Goal: Register for event/course

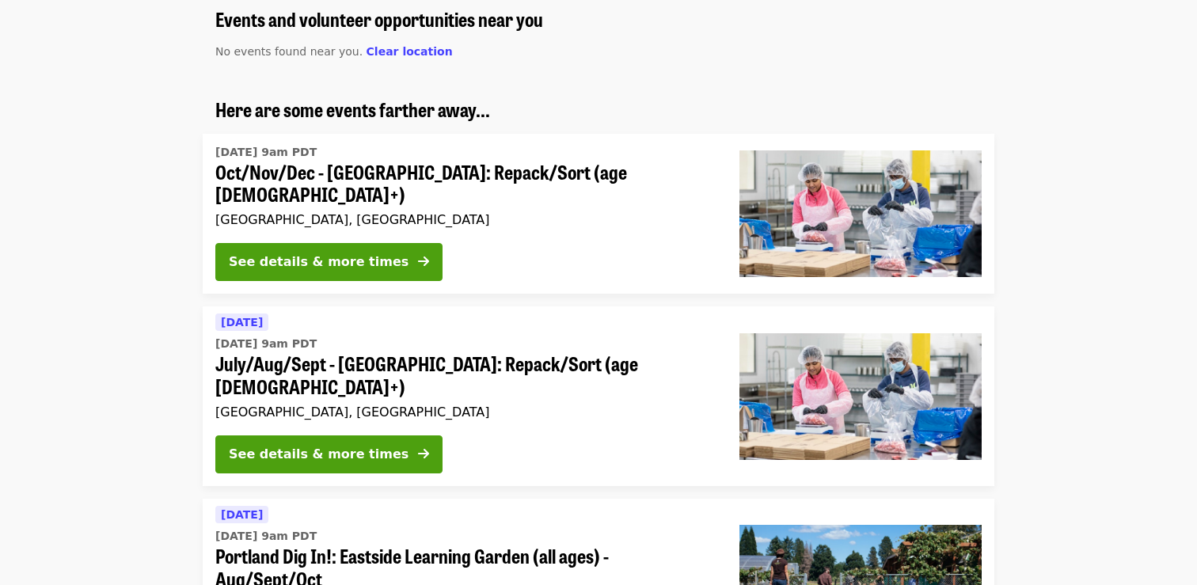
scroll to position [154, 0]
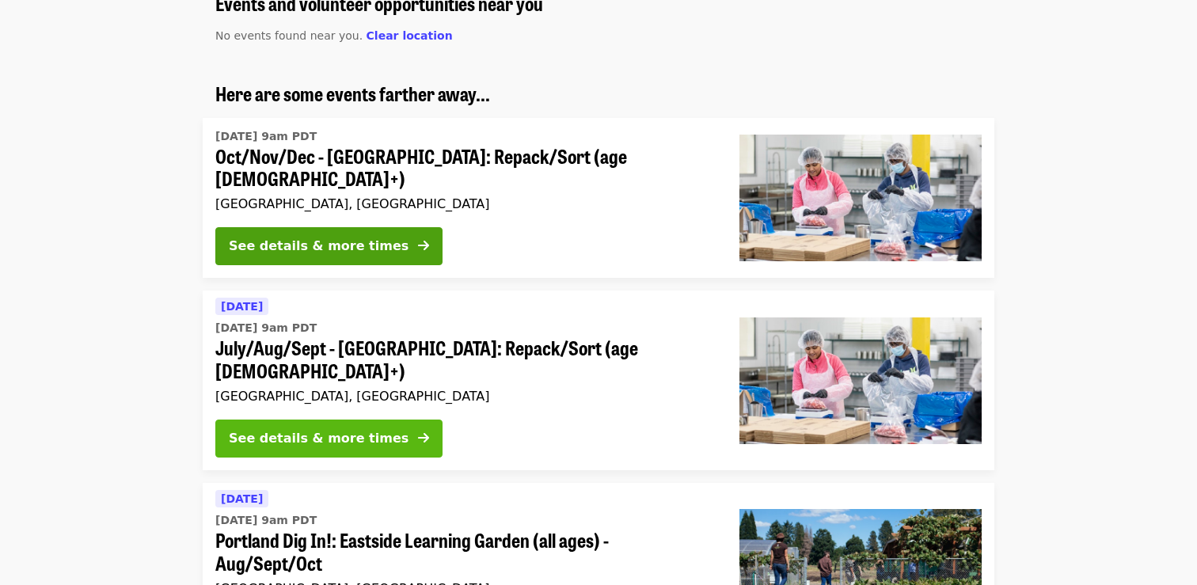
click at [383, 420] on button "See details & more times" at bounding box center [328, 439] width 227 height 38
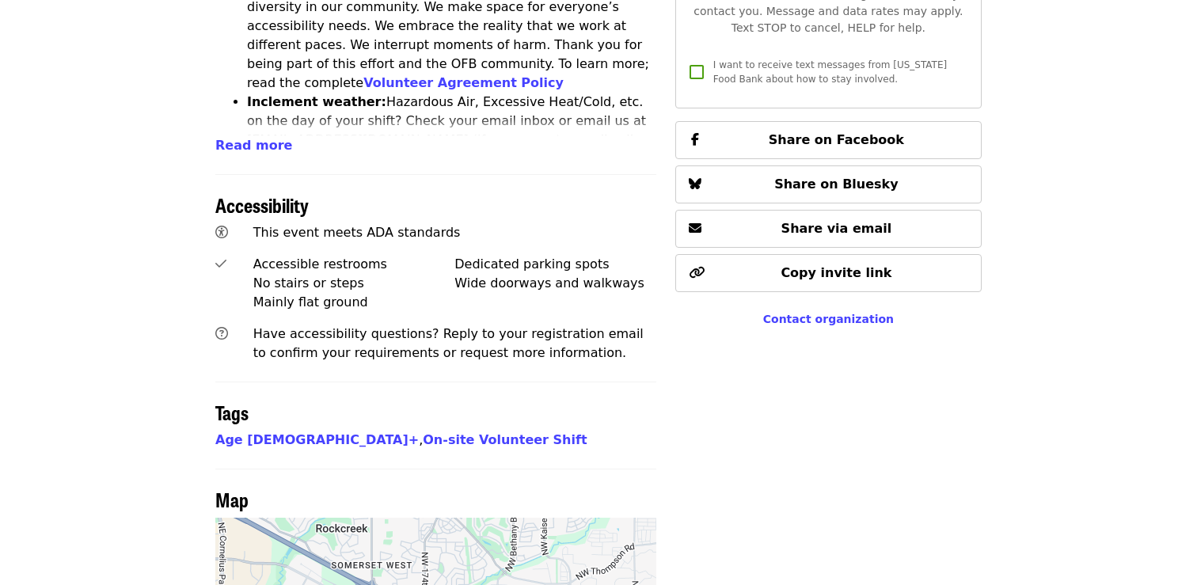
scroll to position [972, 0]
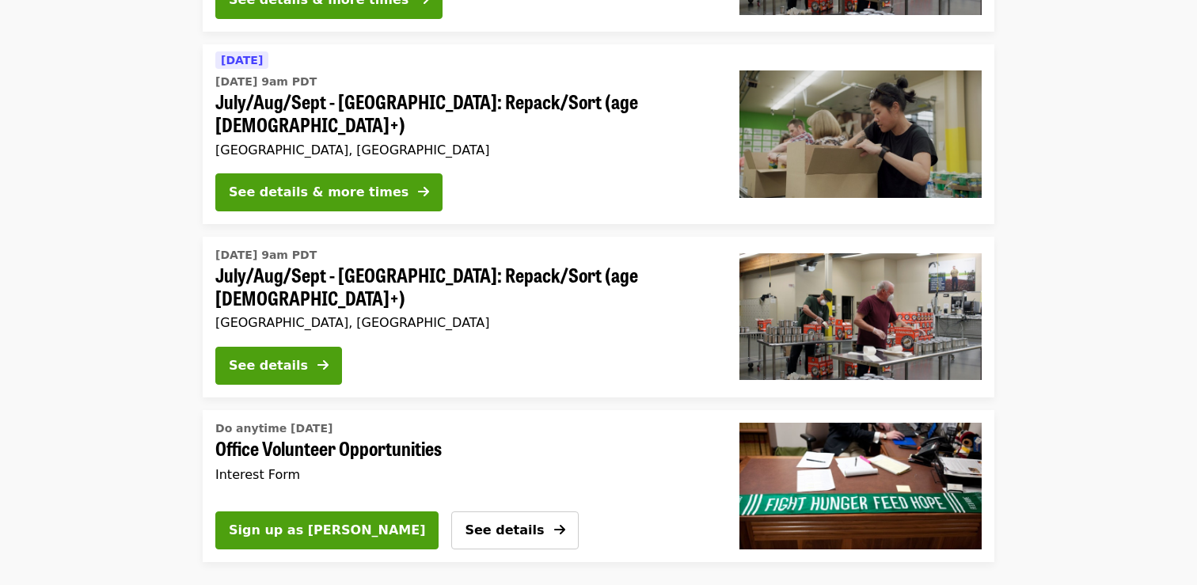
scroll to position [1317, 0]
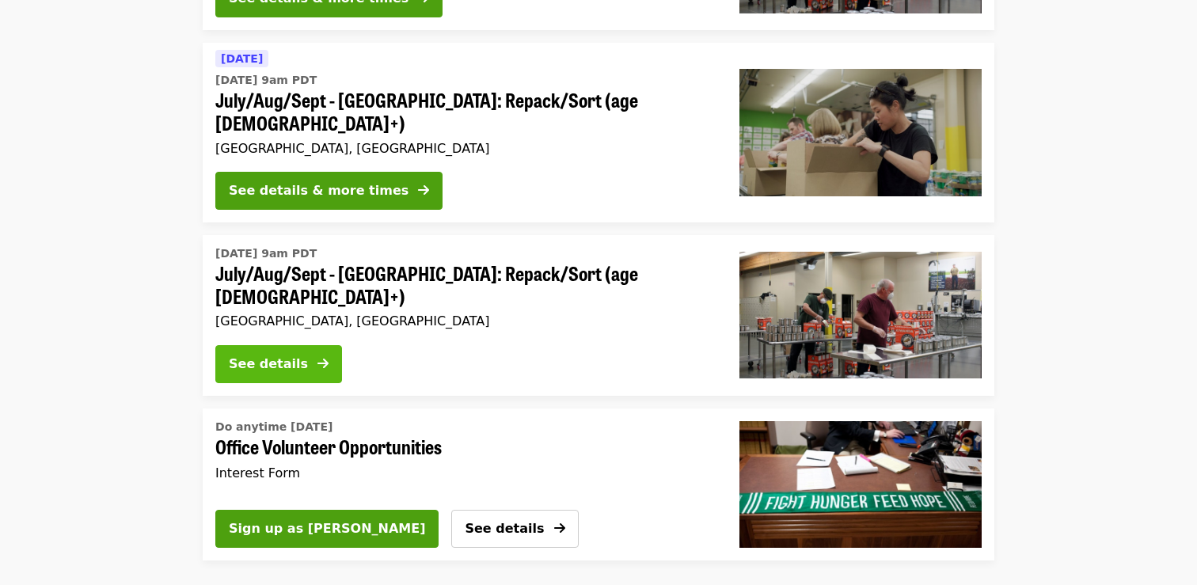
click at [292, 355] on div "See details" at bounding box center [268, 364] width 79 height 19
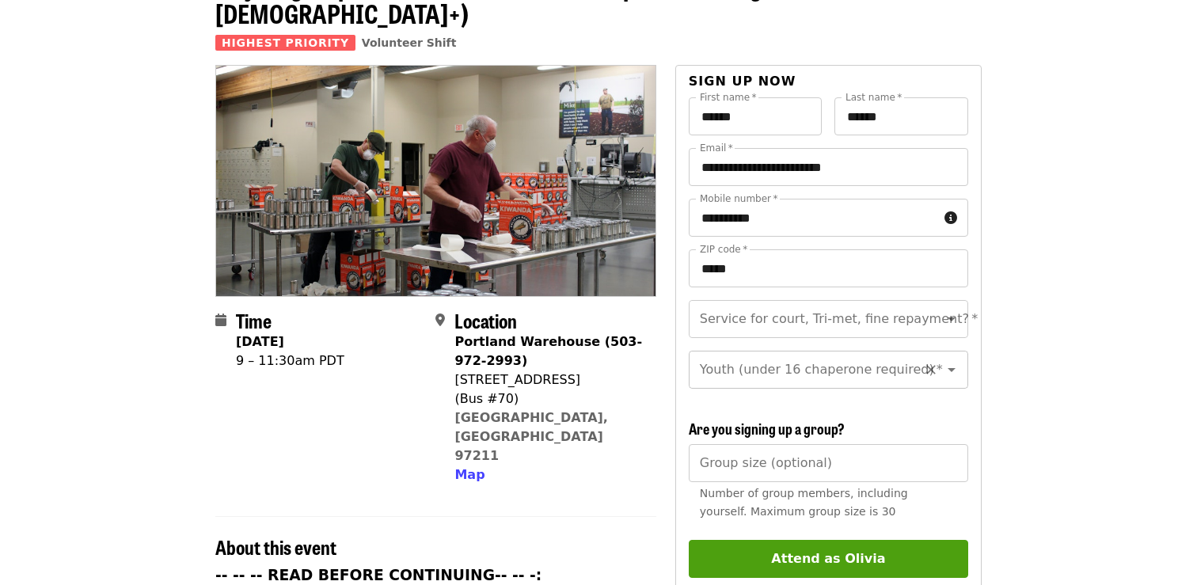
scroll to position [113, 0]
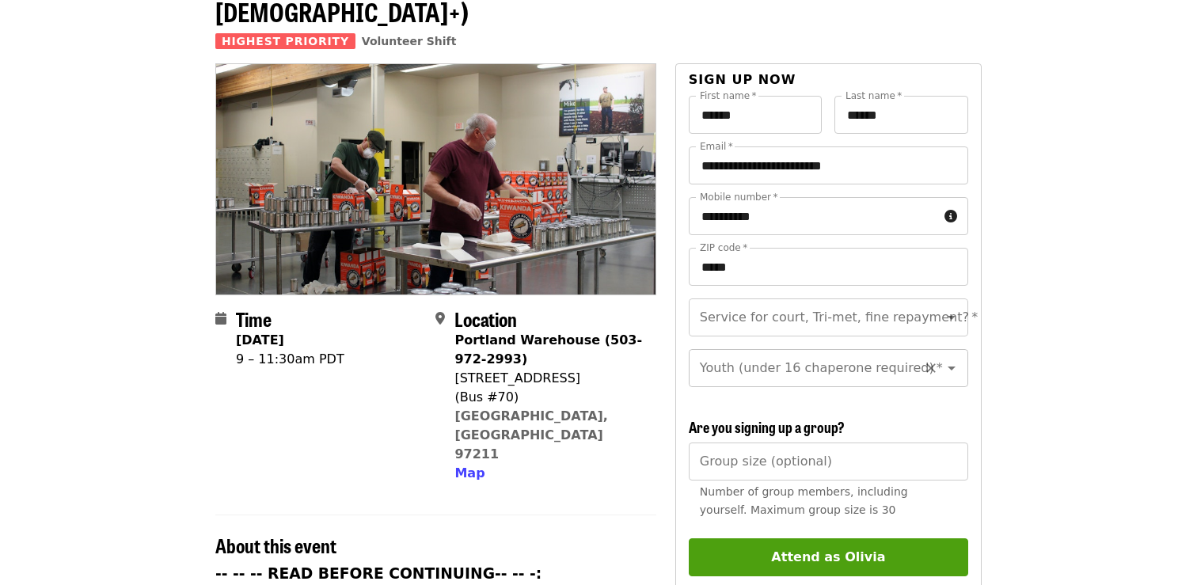
click at [809, 354] on input "Youth (under 16 chaperone required)   *" at bounding box center [809, 368] width 215 height 30
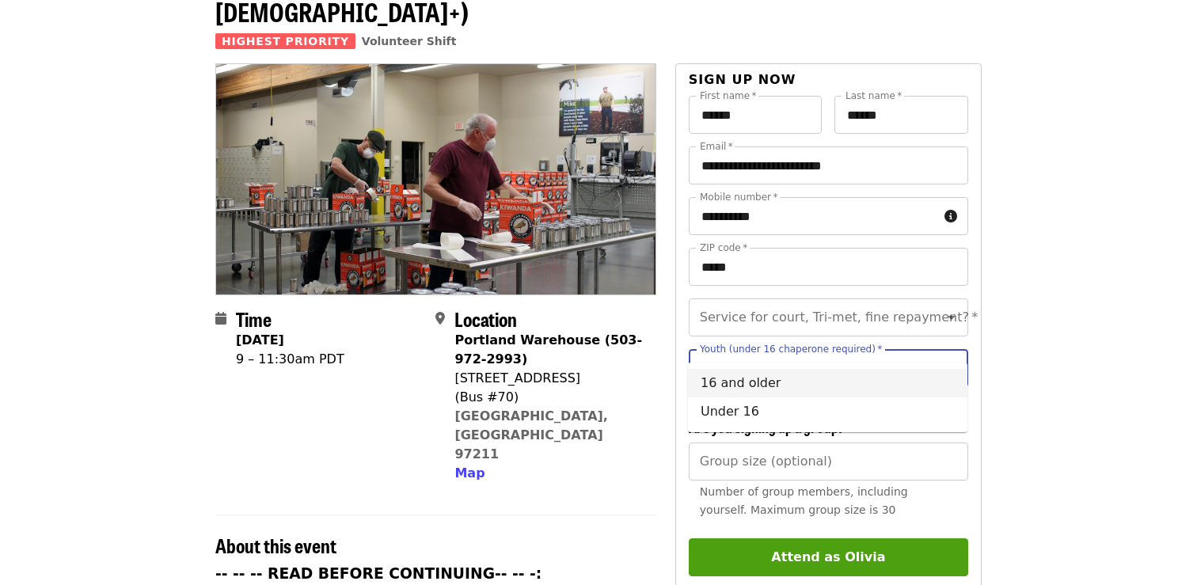
click at [759, 382] on li "16 and older" at bounding box center [828, 383] width 280 height 29
type input "**********"
click at [818, 303] on input "Service for court, Tri-met, fine repayment?   *" at bounding box center [809, 318] width 215 height 30
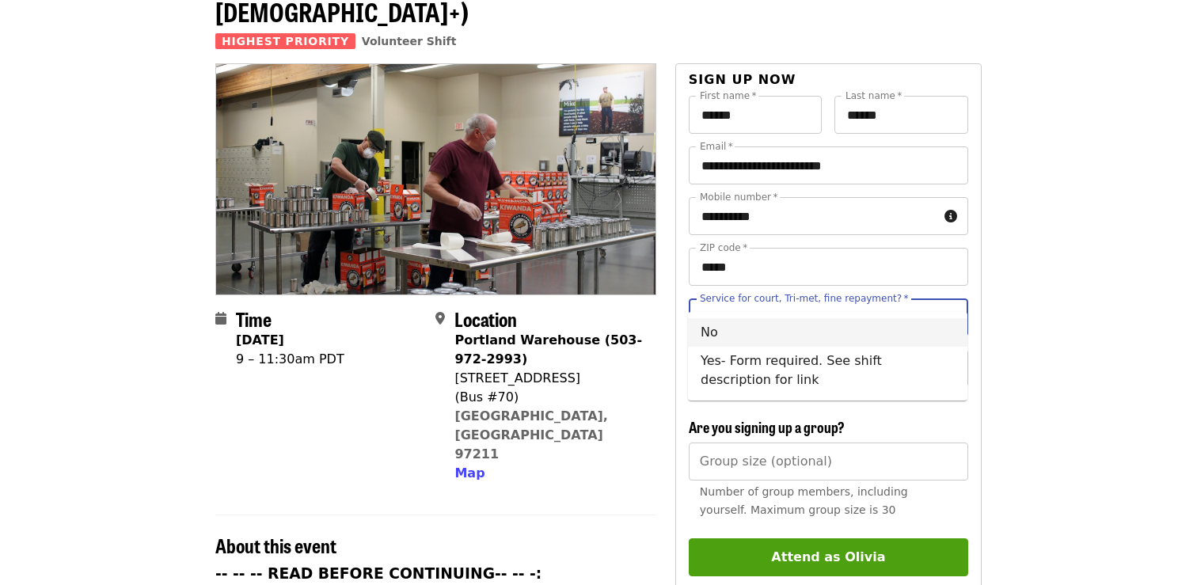
click at [758, 325] on li "No" at bounding box center [828, 332] width 280 height 29
type input "**"
click at [641, 419] on section "Time [DATE] 9 – 11:30am PDT Location [GEOGRAPHIC_DATA] (503-972-2993) [STREET_A…" at bounding box center [435, 402] width 441 height 188
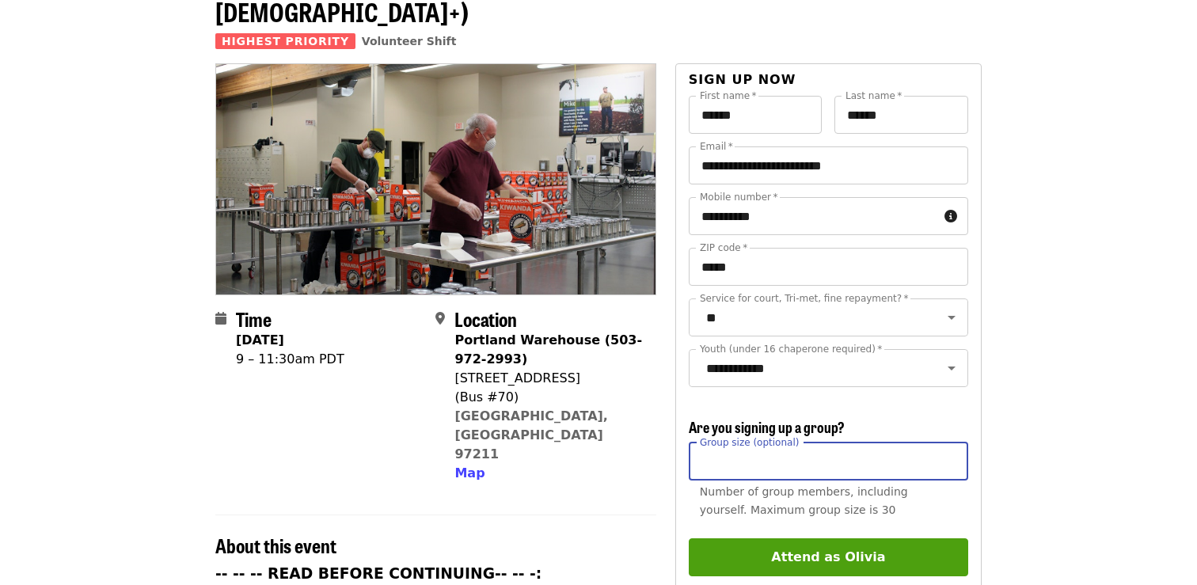
click at [720, 443] on input "Group size (optional)" at bounding box center [829, 462] width 280 height 38
type input "*"
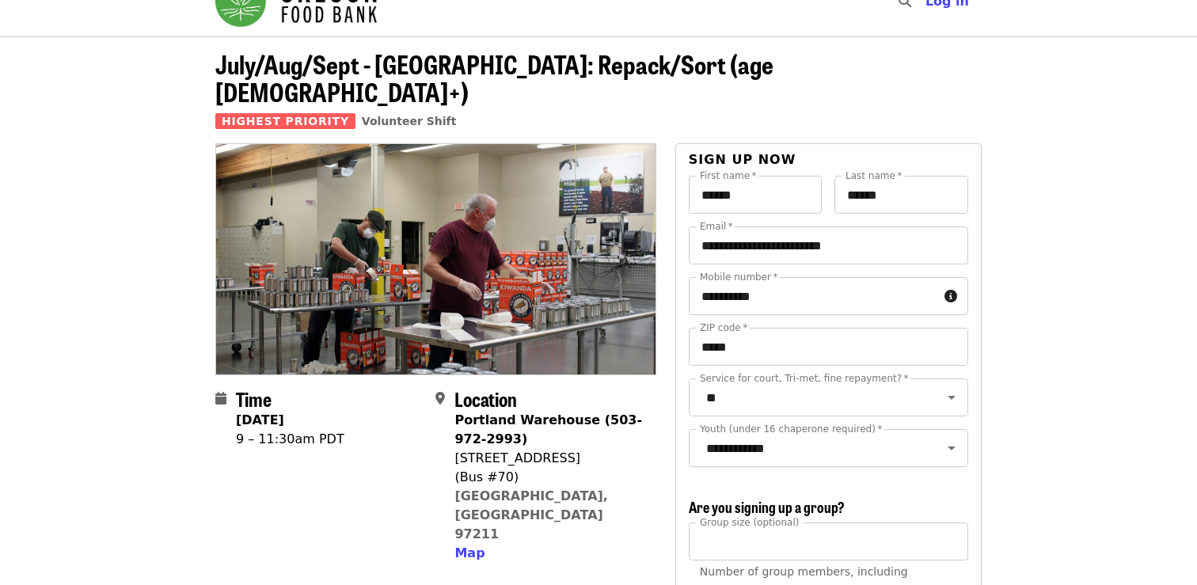
scroll to position [36, 0]
